Goal: Task Accomplishment & Management: Manage account settings

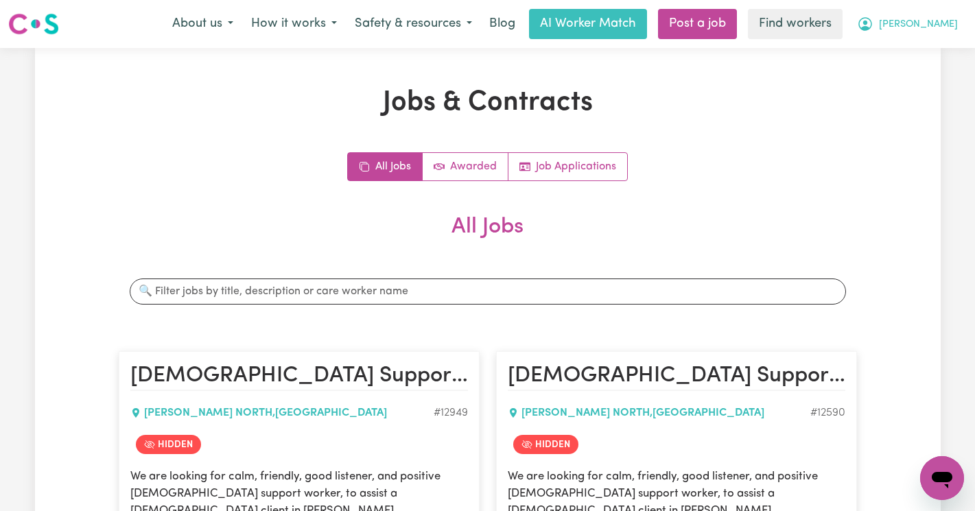
click at [940, 37] on button "Jenny" at bounding box center [907, 24] width 119 height 29
click at [910, 86] on link "Logout" at bounding box center [912, 79] width 108 height 26
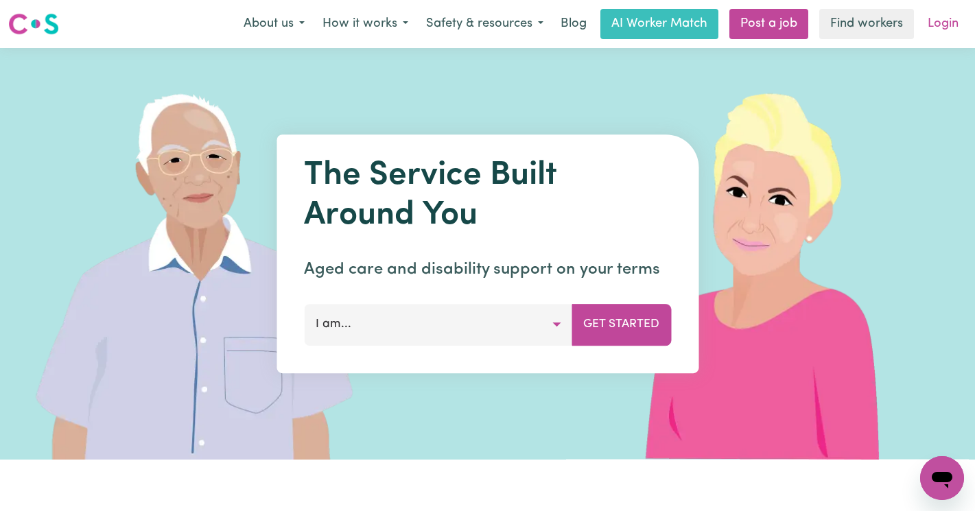
click at [941, 20] on link "Login" at bounding box center [943, 24] width 47 height 30
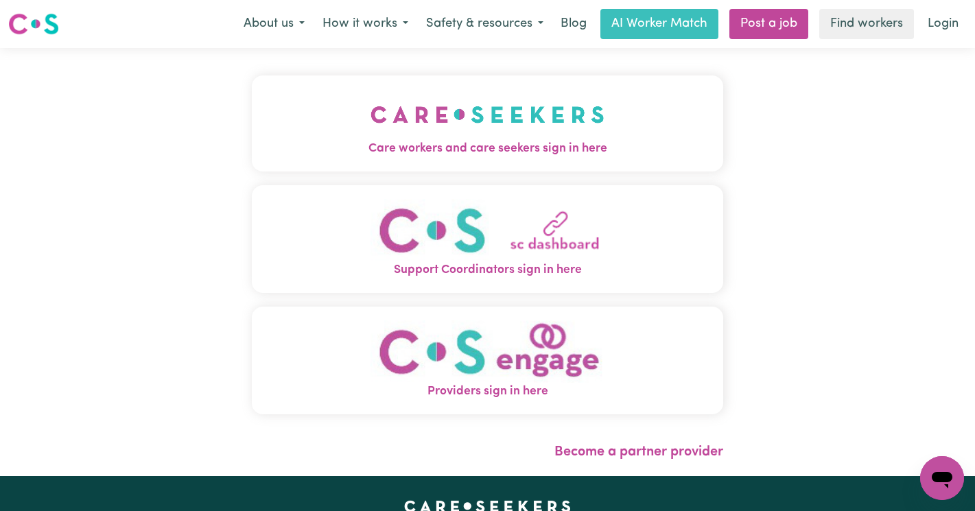
click at [389, 96] on img "Care workers and care seekers sign in here" at bounding box center [488, 114] width 234 height 51
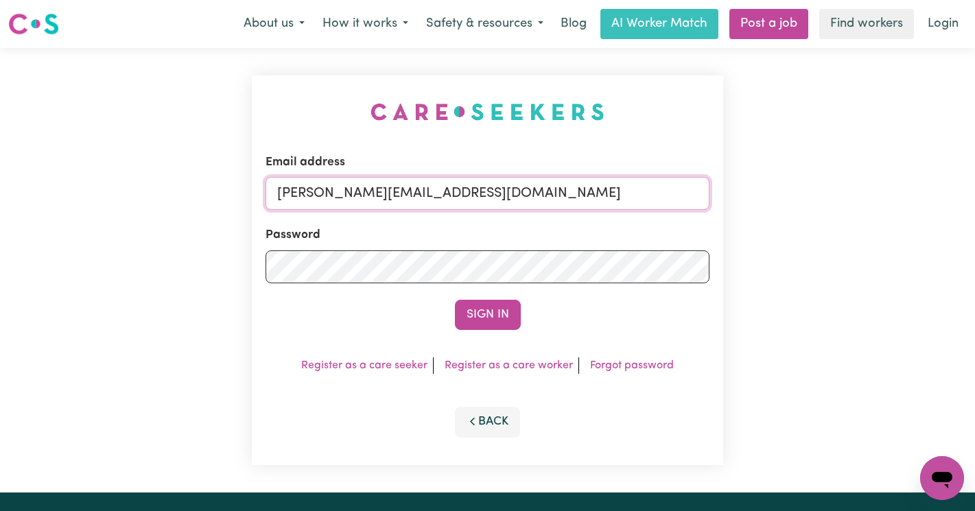
click at [633, 199] on input "annie@careseekers.com.au" at bounding box center [488, 193] width 444 height 33
drag, startPoint x: 590, startPoint y: 188, endPoint x: 346, endPoint y: 189, distance: 243.7
click at [346, 189] on input "superuser~AaronLynch@careseekers.com.au" at bounding box center [488, 193] width 444 height 33
type input "superuser~MorleyLewisVC@careseekers.com.au"
click at [455, 300] on button "Sign In" at bounding box center [488, 315] width 66 height 30
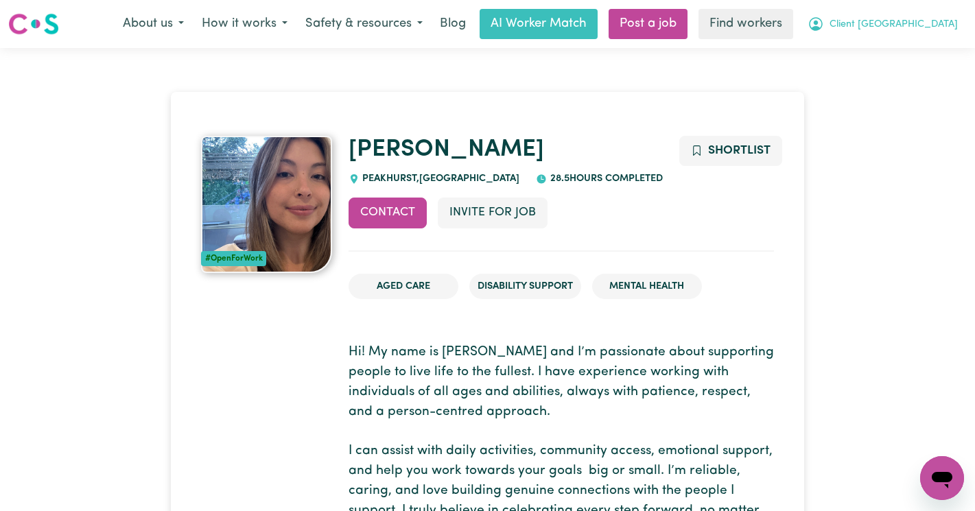
click at [907, 20] on span "Client [GEOGRAPHIC_DATA]" at bounding box center [894, 24] width 128 height 15
click at [877, 82] on link "Logout" at bounding box center [912, 79] width 108 height 26
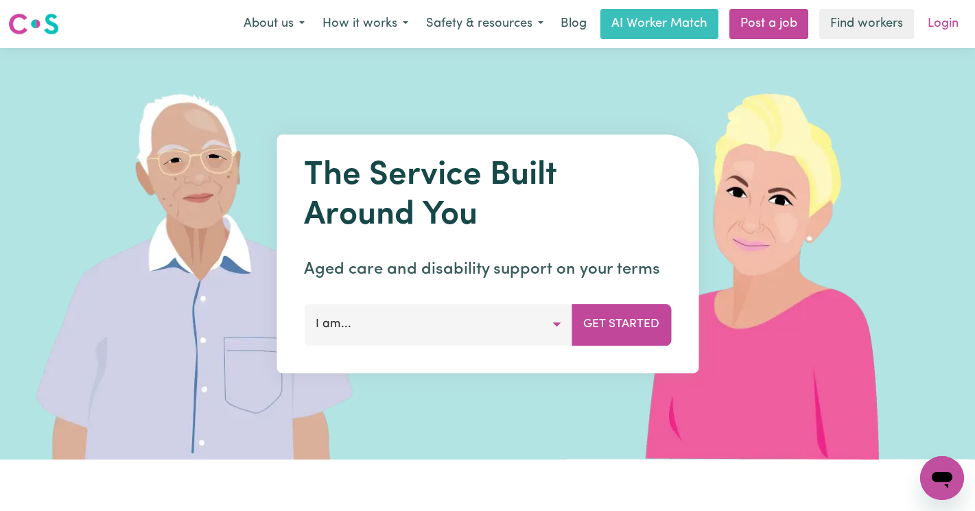
click at [929, 12] on link "Login" at bounding box center [943, 24] width 47 height 30
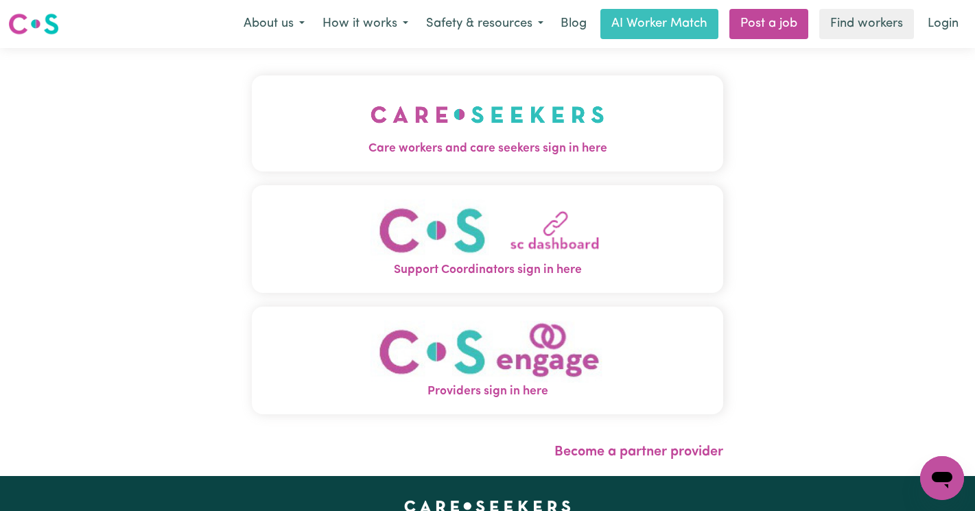
click at [371, 130] on img "Care workers and care seekers sign in here" at bounding box center [488, 114] width 234 height 51
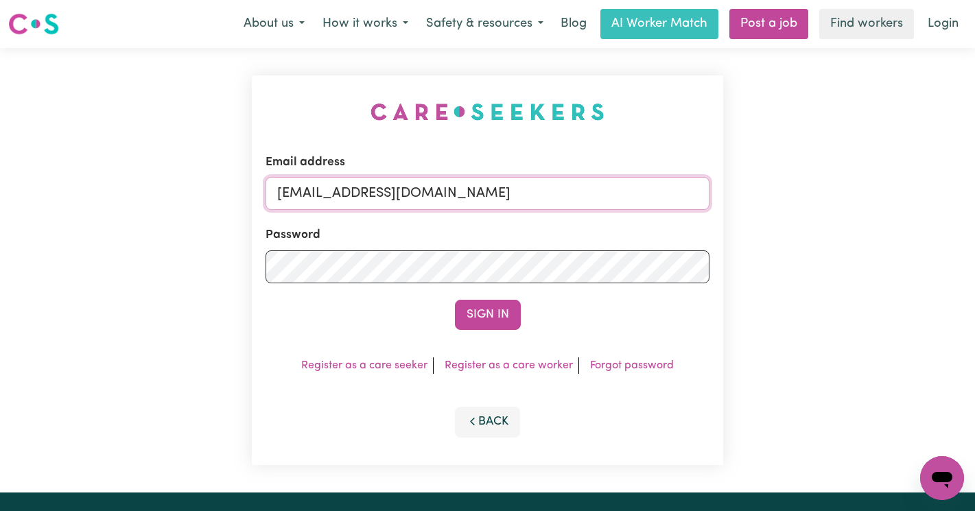
drag, startPoint x: 706, startPoint y: 199, endPoint x: 347, endPoint y: 186, distance: 359.9
click at [347, 186] on input "[EMAIL_ADDRESS][DOMAIN_NAME]" at bounding box center [488, 193] width 444 height 33
paste input "[EMAIL_ADDRESS][DOMAIN_NAME]"
type input "[EMAIL_ADDRESS][DOMAIN_NAME]"
click at [455, 300] on button "Sign In" at bounding box center [488, 315] width 66 height 30
